Goal: Task Accomplishment & Management: Manage account settings

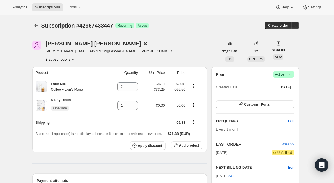
click at [292, 73] on icon at bounding box center [290, 75] width 6 height 6
click at [289, 92] on span "Cancel subscription" at bounding box center [286, 95] width 32 height 6
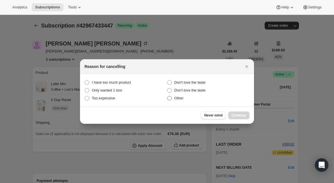
click at [169, 98] on span ":rbm:" at bounding box center [169, 98] width 4 height 4
click at [168, 96] on input "Other" at bounding box center [167, 96] width 0 height 0
radio input "true"
click at [239, 113] on span "Continue" at bounding box center [239, 115] width 15 height 4
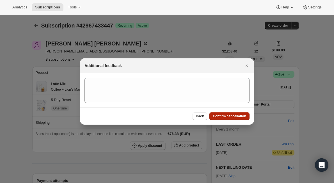
click at [229, 117] on span "Confirm cancellation" at bounding box center [229, 116] width 33 height 4
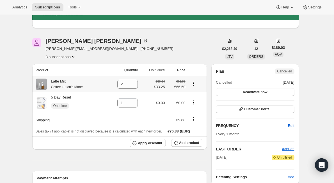
scroll to position [84, 0]
